Goal: Information Seeking & Learning: Learn about a topic

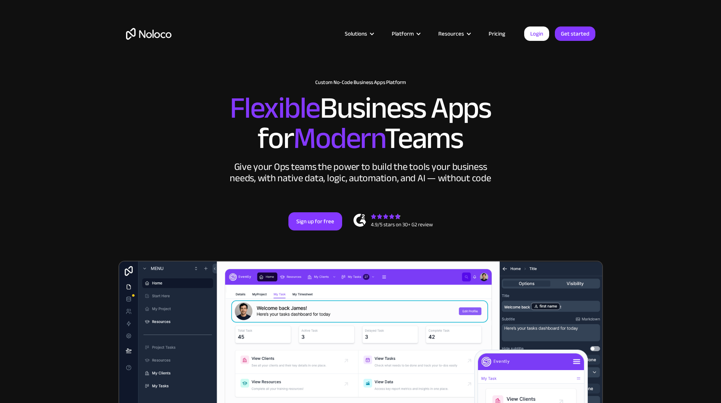
click at [502, 32] on link "Pricing" at bounding box center [497, 34] width 36 height 10
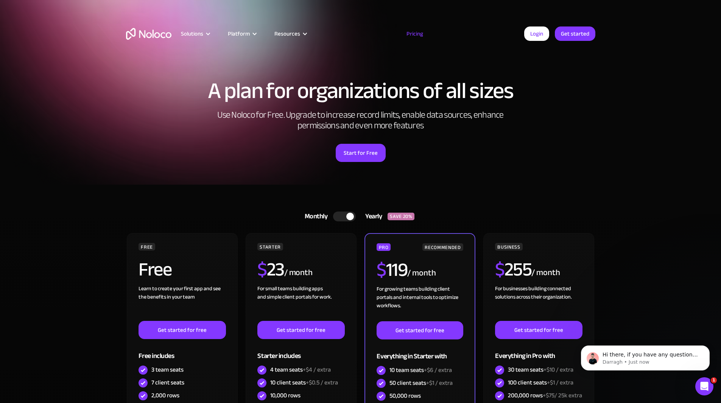
click at [342, 214] on div at bounding box center [344, 217] width 23 height 10
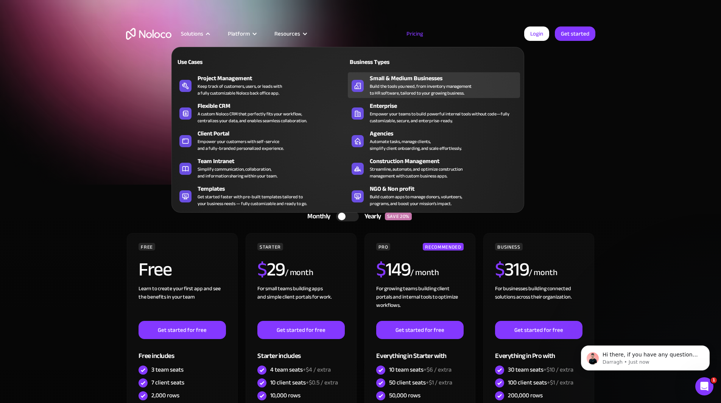
click at [410, 86] on div "Build the tools you need, from inventory management to HR software, tailored to…" at bounding box center [421, 90] width 102 height 14
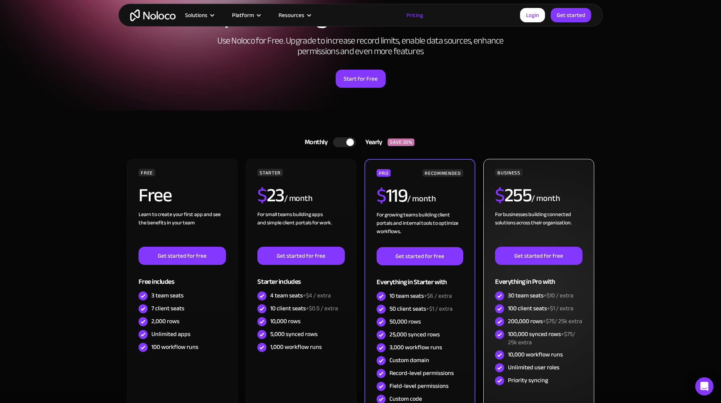
scroll to position [76, 0]
